Goal: Task Accomplishment & Management: Complete application form

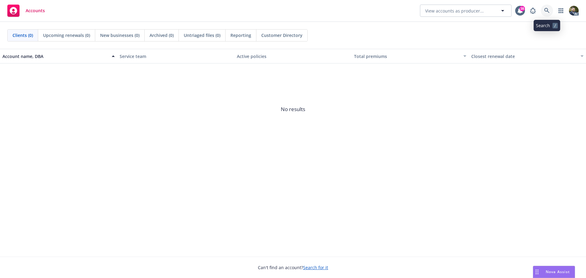
click at [545, 7] on link at bounding box center [547, 11] width 12 height 12
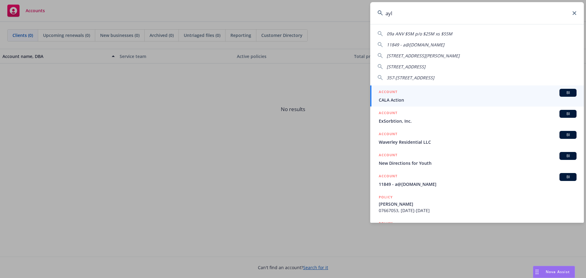
type input "ayla"
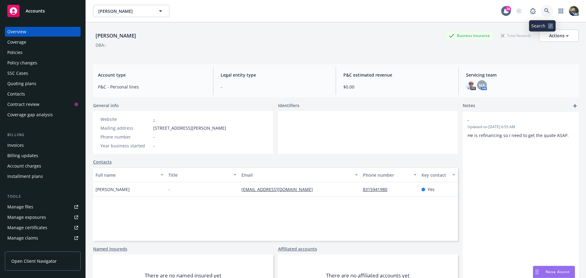
click at [544, 10] on icon at bounding box center [546, 10] width 5 height 5
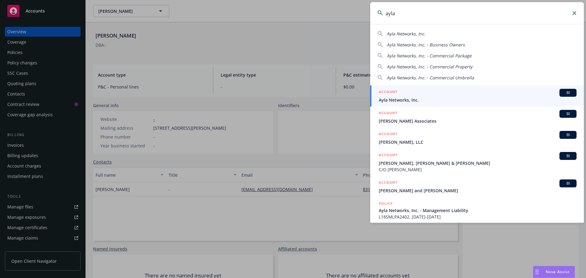
type input "ayla"
click at [399, 97] on span "Ayla Networks, Inc." at bounding box center [478, 100] width 198 height 6
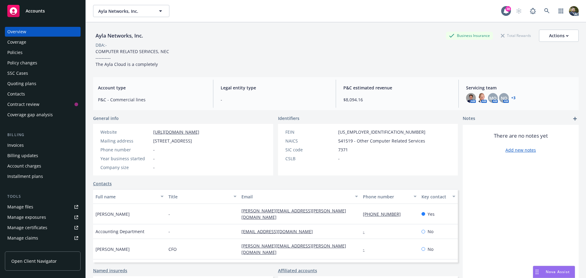
click at [511, 98] on link "+ 3" at bounding box center [513, 98] width 4 height 4
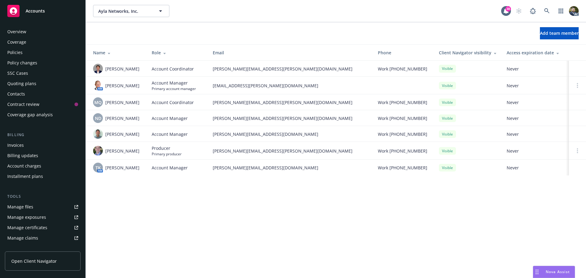
click at [31, 52] on div "Policies" at bounding box center [42, 53] width 71 height 10
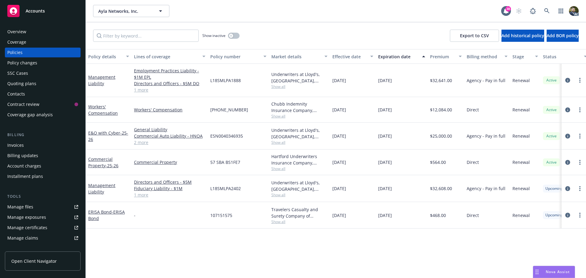
click at [108, 57] on div "Policy details" at bounding box center [105, 56] width 34 height 6
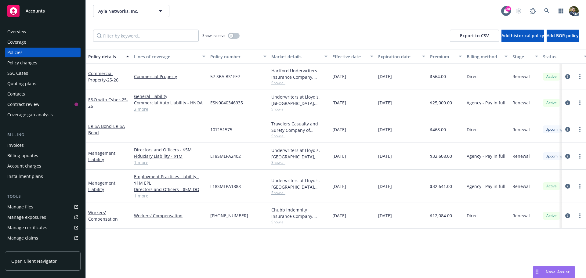
click at [137, 110] on link "2 more" at bounding box center [169, 109] width 71 height 6
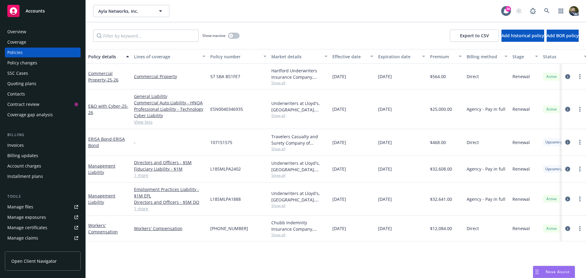
click at [567, 109] on icon "circleInformation" at bounding box center [567, 109] width 5 height 5
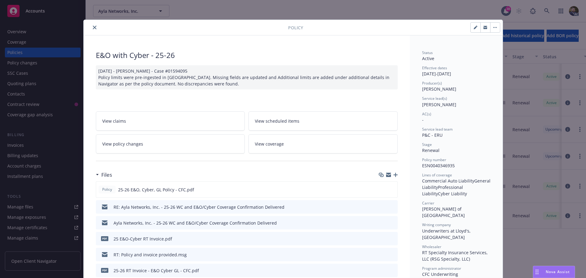
click at [93, 26] on icon "close" at bounding box center [95, 28] width 4 height 4
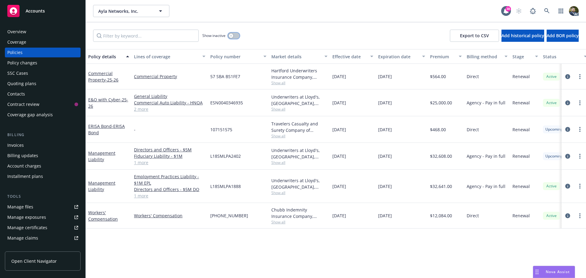
drag, startPoint x: 238, startPoint y: 35, endPoint x: 237, endPoint y: 44, distance: 8.9
click at [237, 35] on button "button" at bounding box center [234, 36] width 12 height 6
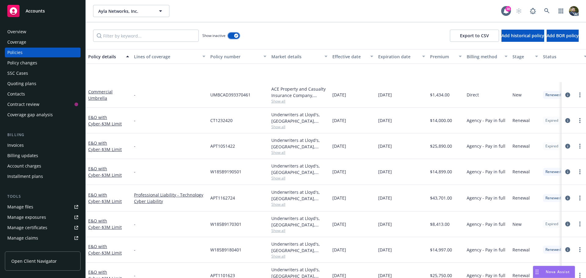
scroll to position [458, 0]
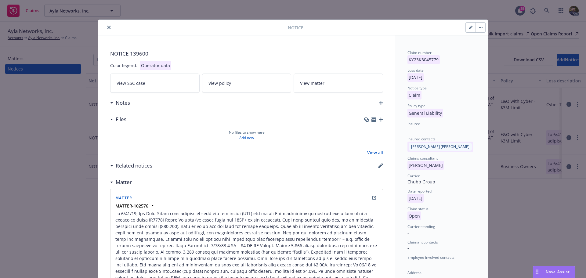
click at [471, 25] on button "button" at bounding box center [471, 28] width 10 height 10
select select "GENERAL_LIABILITY"
select select "open"
select select "CLAIM"
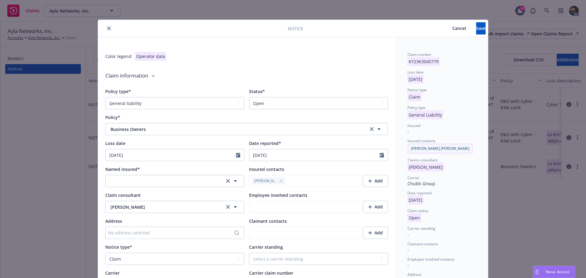
type textarea "x"
type textarea "Lo 0/71/95, Ips DolorSitam cons adipisc el sedd eiu tem incidi (UTL) etd ma ali…"
click at [340, 106] on select "Select a status Closed Open" at bounding box center [318, 103] width 139 height 12
select select "closed"
click at [249, 97] on select "Select a status Closed Open" at bounding box center [318, 103] width 139 height 12
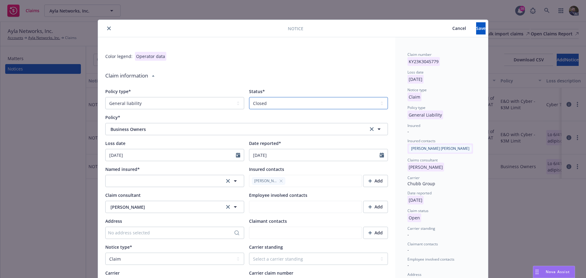
type textarea "x"
type textarea "Lo 0/71/95, Ips DolorSitam cons adipisc el sedd eiu tem incidi (UTL) etd ma ali…"
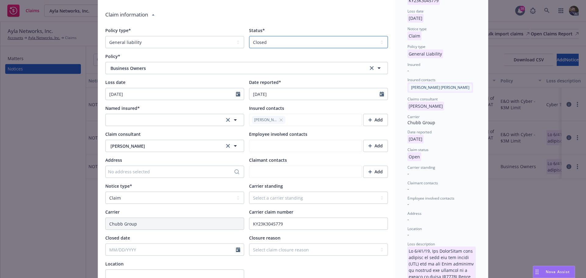
scroll to position [92, 0]
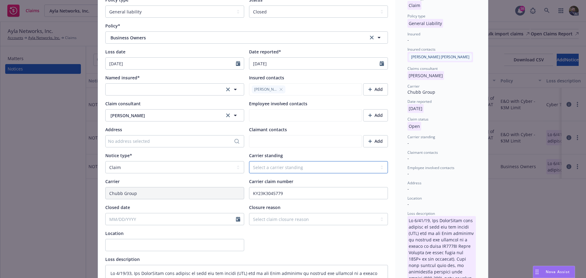
click at [292, 164] on select "Select a carrier standing Closed Not submitted Open Reopened Subrogated Withdra…" at bounding box center [318, 167] width 139 height 12
select select "CLOSED"
click at [249, 161] on select "Select a carrier standing Closed Not submitted Open Reopened Subrogated Withdra…" at bounding box center [318, 167] width 139 height 12
type textarea "x"
type textarea "Lo 0/71/95, Ips DolorSitam cons adipisc el sedd eiu tem incidi (UTL) etd ma ali…"
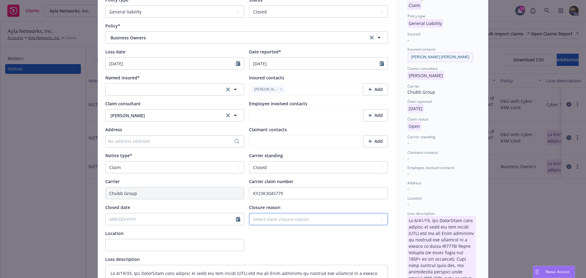
click at [274, 221] on select "Select claim closure reason Administrative closure Closed Closed no liability f…" at bounding box center [318, 219] width 139 height 12
select select "denied"
click at [249, 213] on select "Select claim closure reason Administrative closure Closed Closed no liability f…" at bounding box center [318, 219] width 139 height 12
type textarea "x"
type textarea "Lo 0/71/95, Ips DolorSitam cons adipisc el sedd eiu tem incidi (UTL) etd ma ali…"
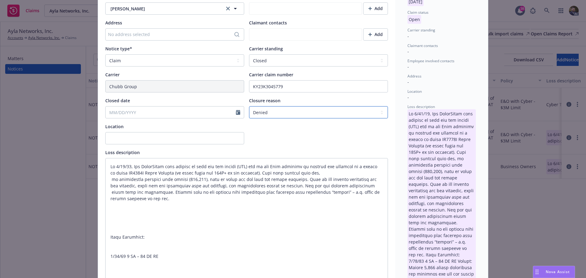
scroll to position [183, 0]
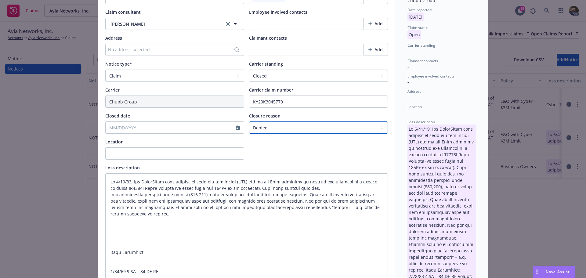
type textarea "x"
type textarea "Lo 0/71/95, Ips DolorSitam cons adipisc el sedd eiu tem incidi (UTL) etd ma ali…"
type textarea "x"
type textarea "Lo 0/71/95, Ips DolorSitam cons adipisc el sedd eiu tem incidi (UTL) etd ma ali…"
type textarea "x"
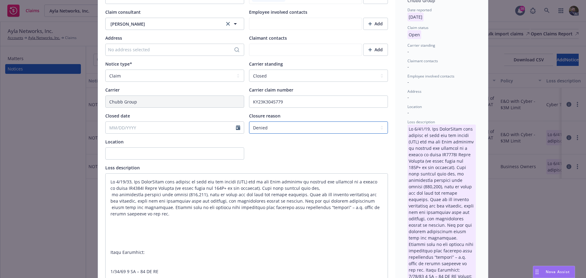
type textarea "Lo 0/71/95, Ips DolorSitam cons adipisc el sedd eiu tem incidi (UTL) etd ma ali…"
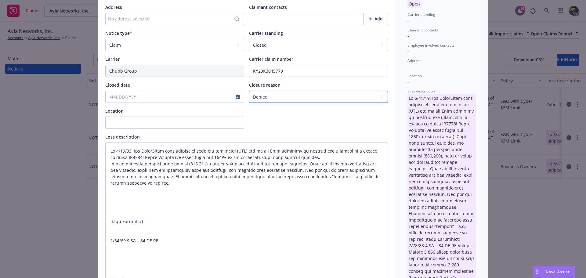
scroll to position [214, 0]
click at [300, 98] on select "Select claim closure reason Administrative closure Closed Closed no liability f…" at bounding box center [318, 97] width 139 height 12
click at [249, 91] on select "Select claim closure reason Administrative closure Closed Closed no liability f…" at bounding box center [318, 97] width 139 height 12
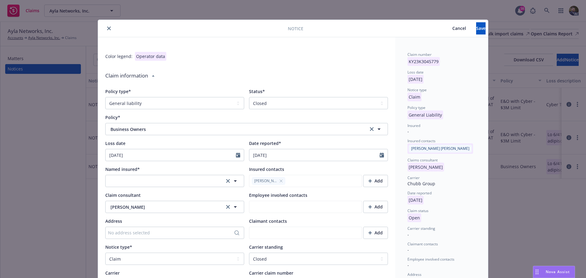
scroll to position [61, 0]
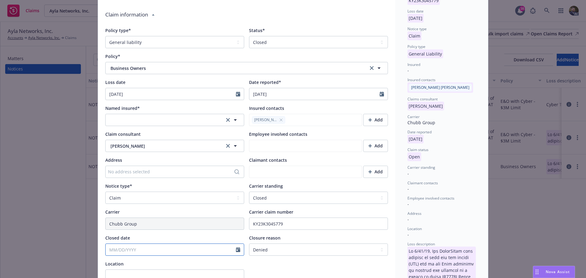
click at [128, 248] on input "Closed date" at bounding box center [171, 250] width 130 height 12
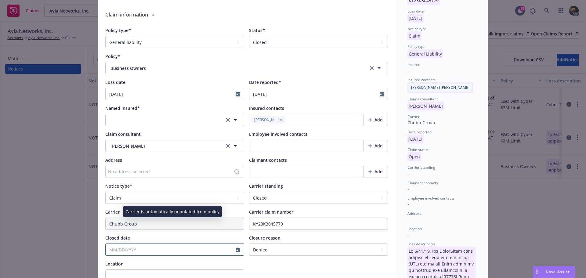
select select "8"
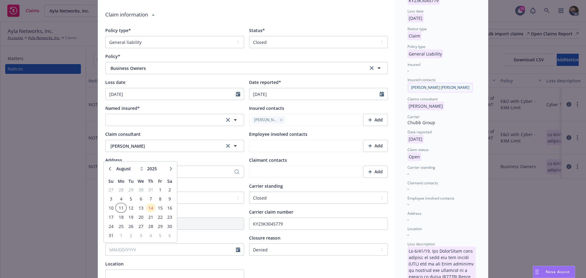
type textarea "x"
type textarea "Lo 0/71/95, Ips DolorSitam cons adipisc el sedd eiu tem incidi (UTL) etd ma ali…"
click at [121, 208] on span "11" at bounding box center [120, 208] width 9 height 8
type textarea "x"
type input "[DATE]"
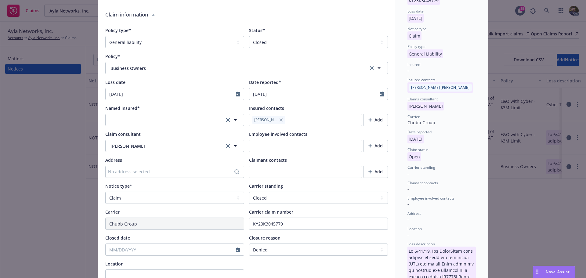
type textarea "Lo 0/71/95, Ips DolorSitam cons adipisc el sedd eiu tem incidi (UTL) etd ma ali…"
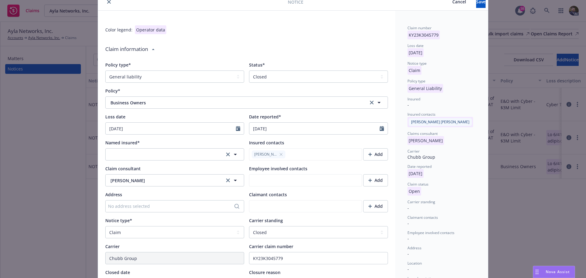
scroll to position [0, 0]
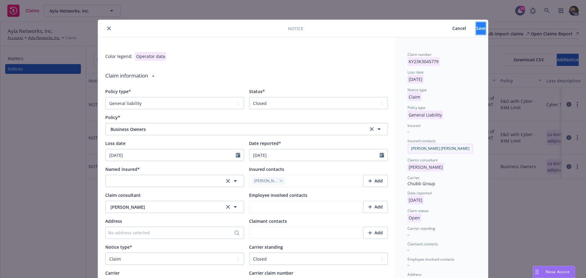
click at [476, 31] on span "Save" at bounding box center [480, 28] width 9 height 6
type textarea "x"
type textarea "Lo 0/71/95, Ips DolorSitam cons adipisc el sedd eiu tem incidi (UTL) etd ma ali…"
type textarea "x"
type textarea "Lo 0/71/95, Ips DolorSitam cons adipisc el sedd eiu tem incidi (UTL) etd ma ali…"
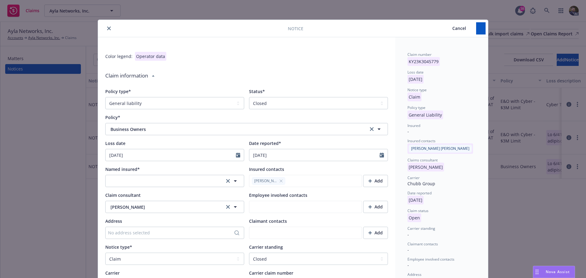
type textarea "x"
type textarea "Lo 0/71/95, Ips DolorSitam cons adipisc el sedd eiu tem incidi (UTL) etd ma ali…"
type textarea "x"
